Goal: Task Accomplishment & Management: Use online tool/utility

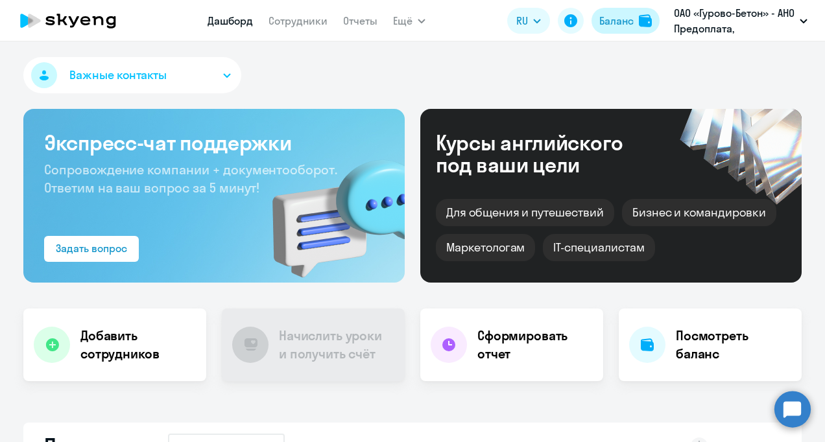
click at [614, 22] on div "Баланс" at bounding box center [616, 21] width 34 height 16
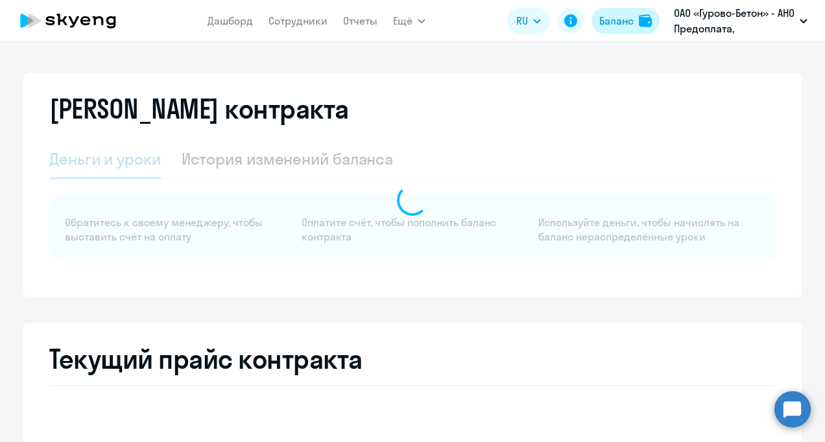
select select "english_adult_not_native_speaker"
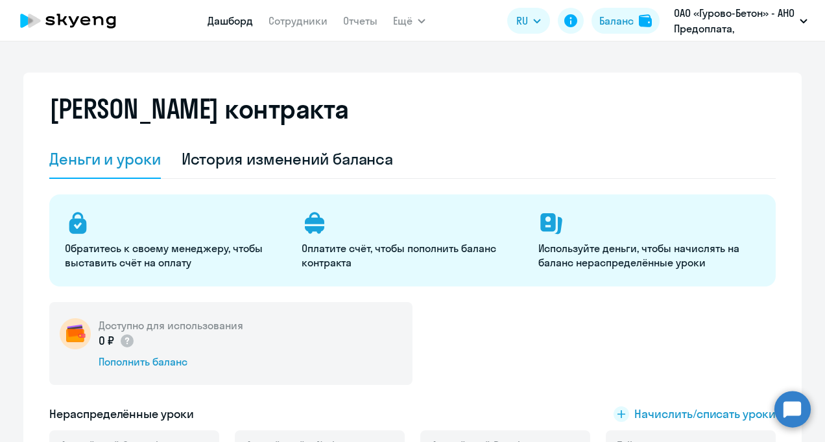
click at [235, 23] on link "Дашборд" at bounding box center [230, 20] width 45 height 13
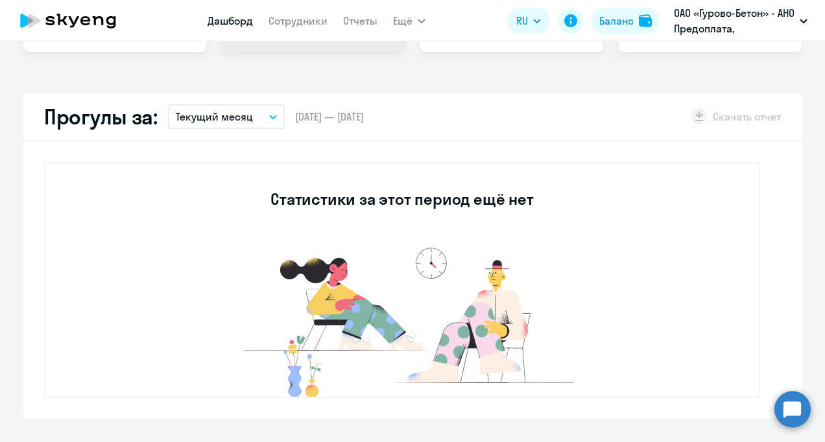
scroll to position [259, 0]
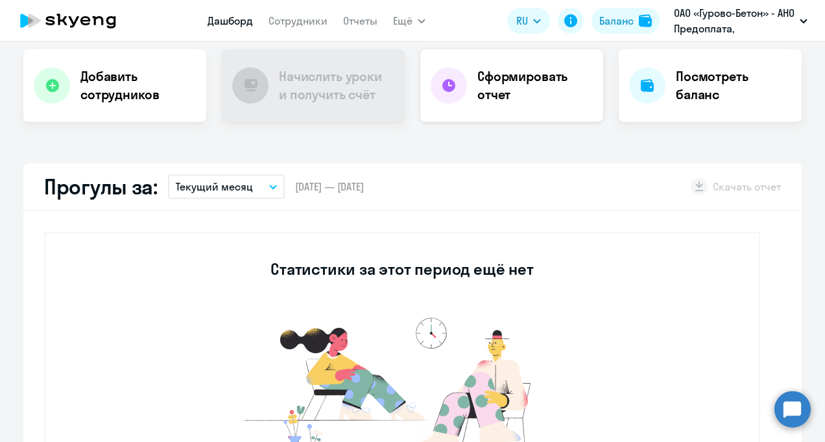
click at [488, 97] on h4 "Сформировать отчет" at bounding box center [534, 85] width 115 height 36
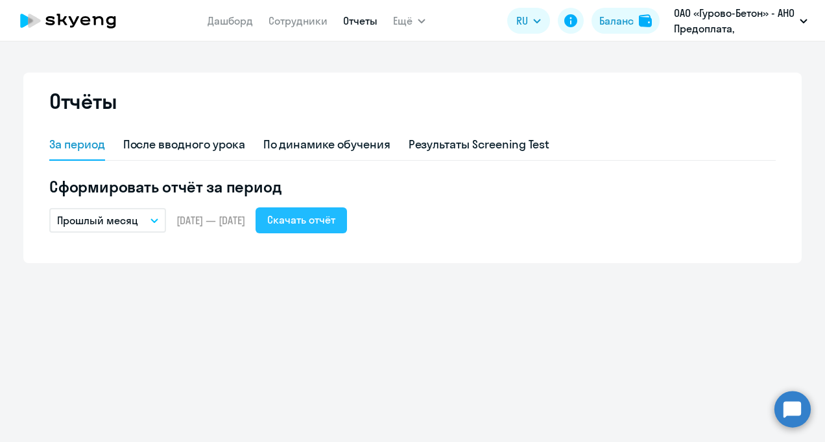
click at [328, 221] on div "Скачать отчёт" at bounding box center [301, 220] width 68 height 16
